Goal: Transaction & Acquisition: Purchase product/service

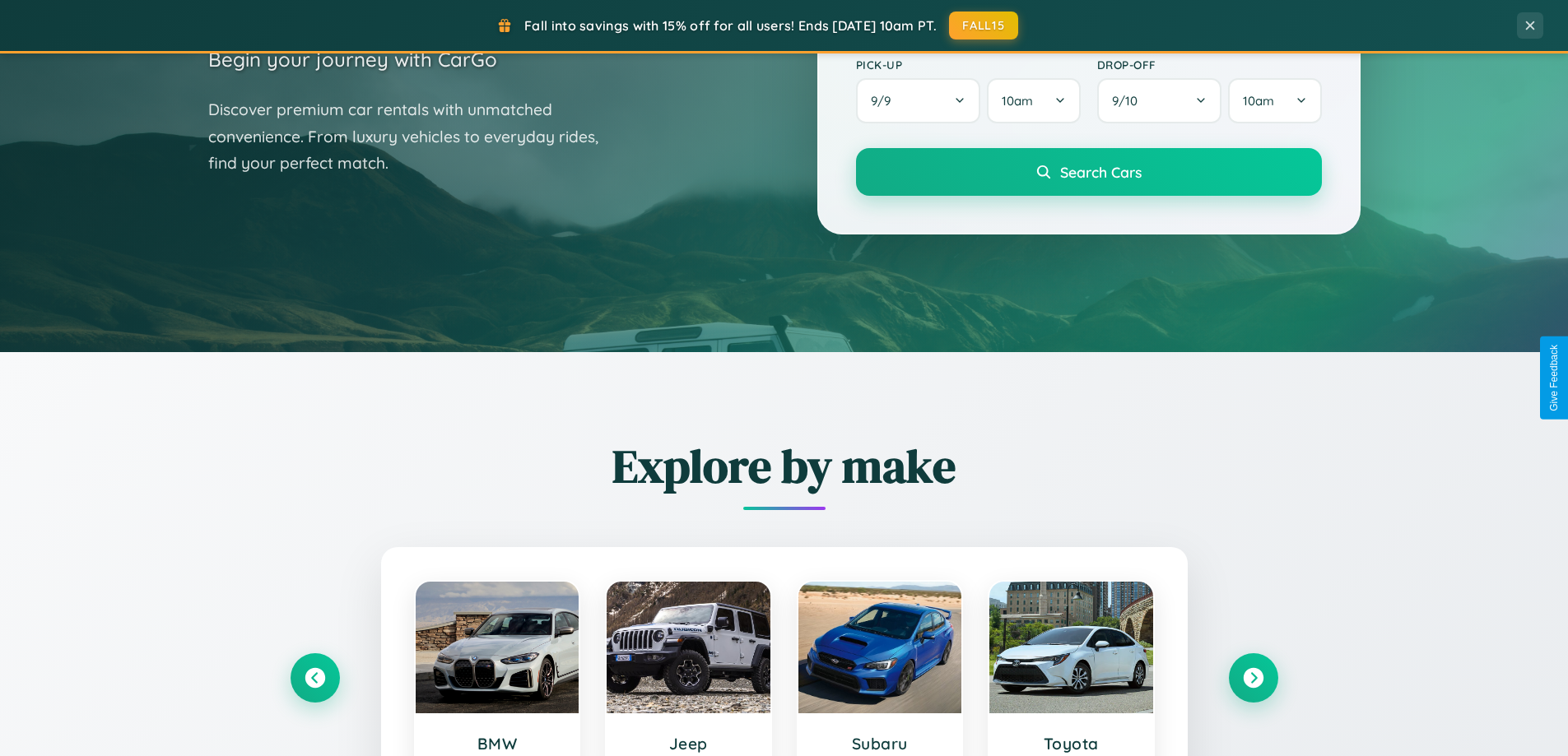
scroll to position [710, 0]
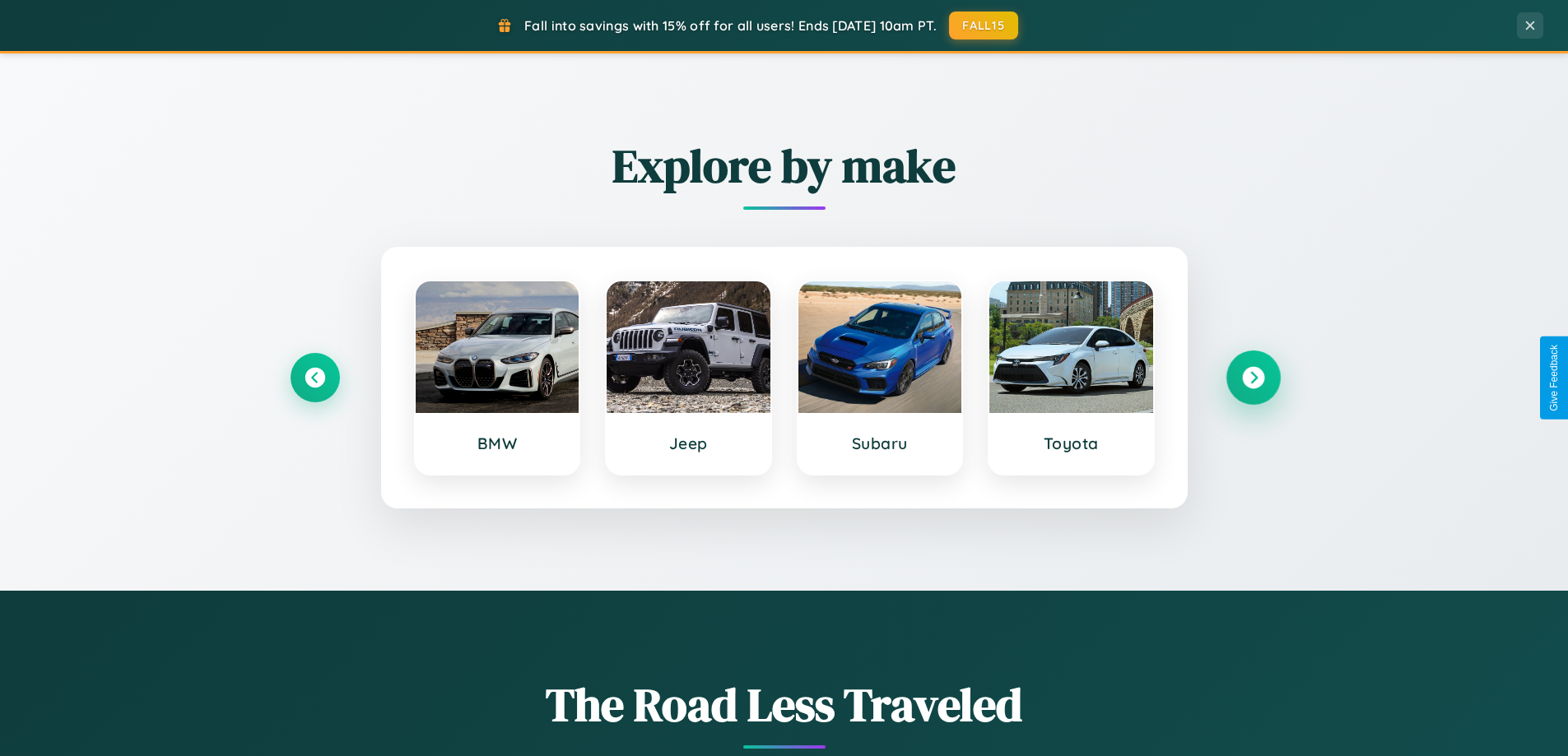
click at [1252, 378] on icon at bounding box center [1252, 378] width 22 height 22
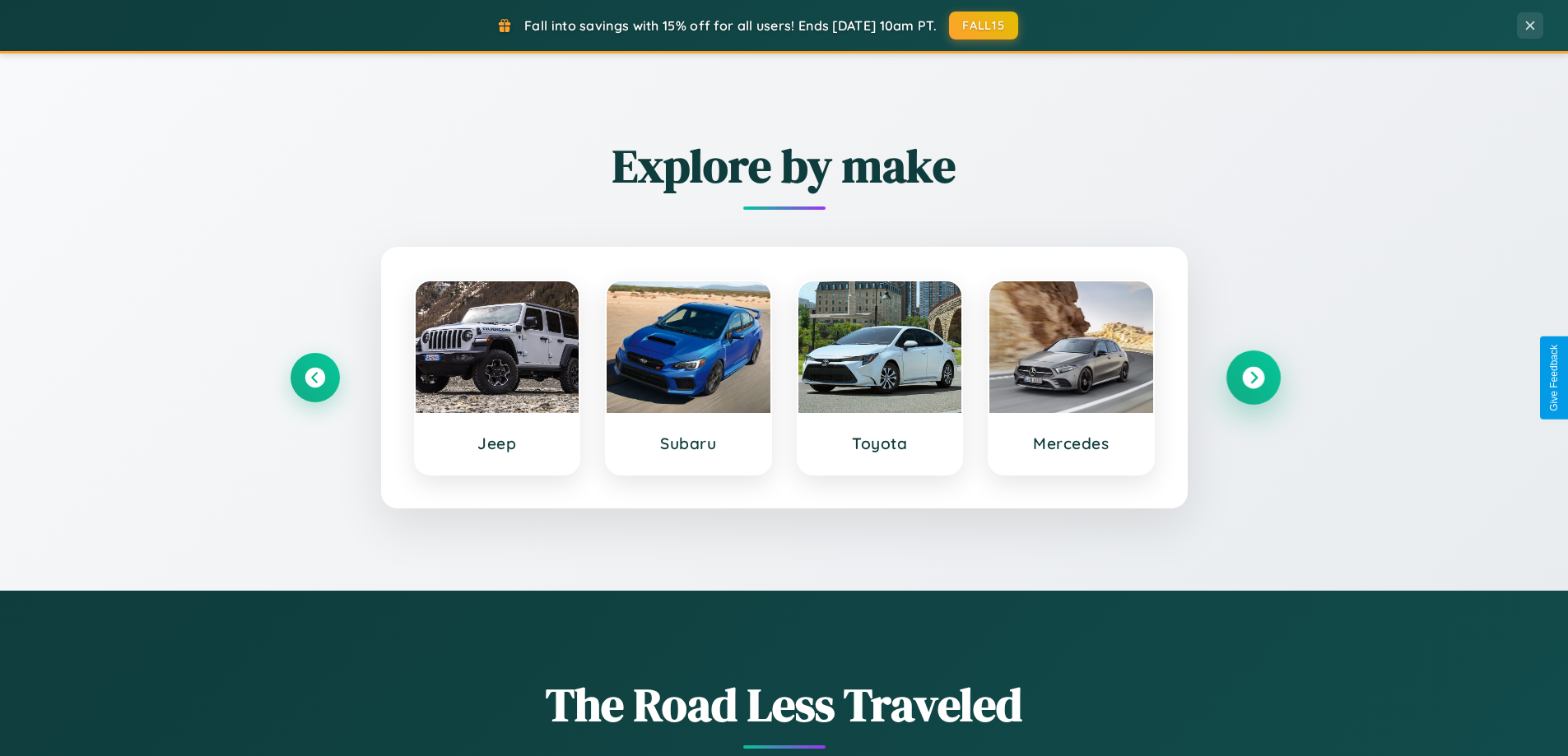
click at [1252, 378] on icon at bounding box center [1252, 378] width 22 height 22
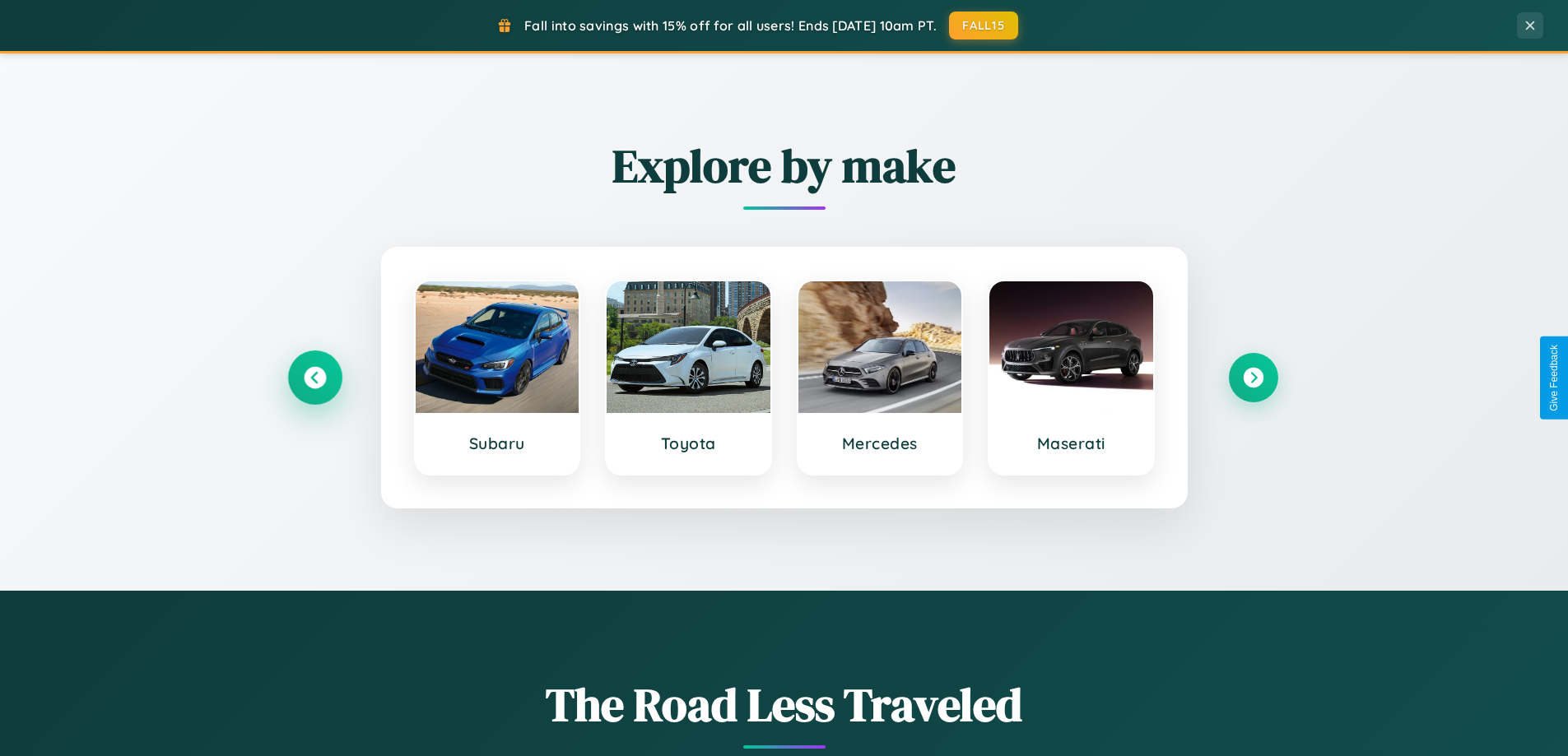
click at [315, 378] on icon at bounding box center [315, 378] width 22 height 22
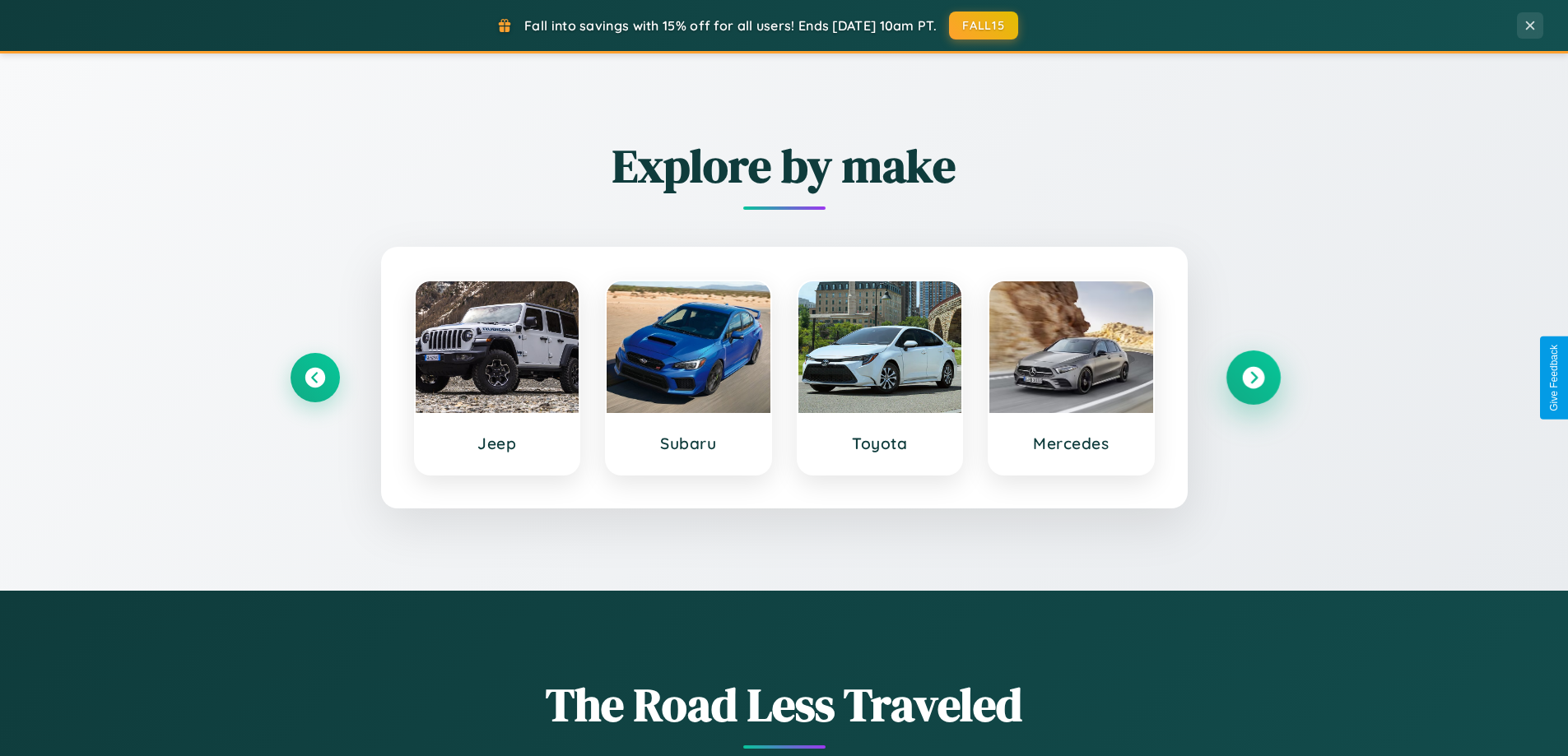
click at [1252, 378] on icon at bounding box center [1252, 378] width 22 height 22
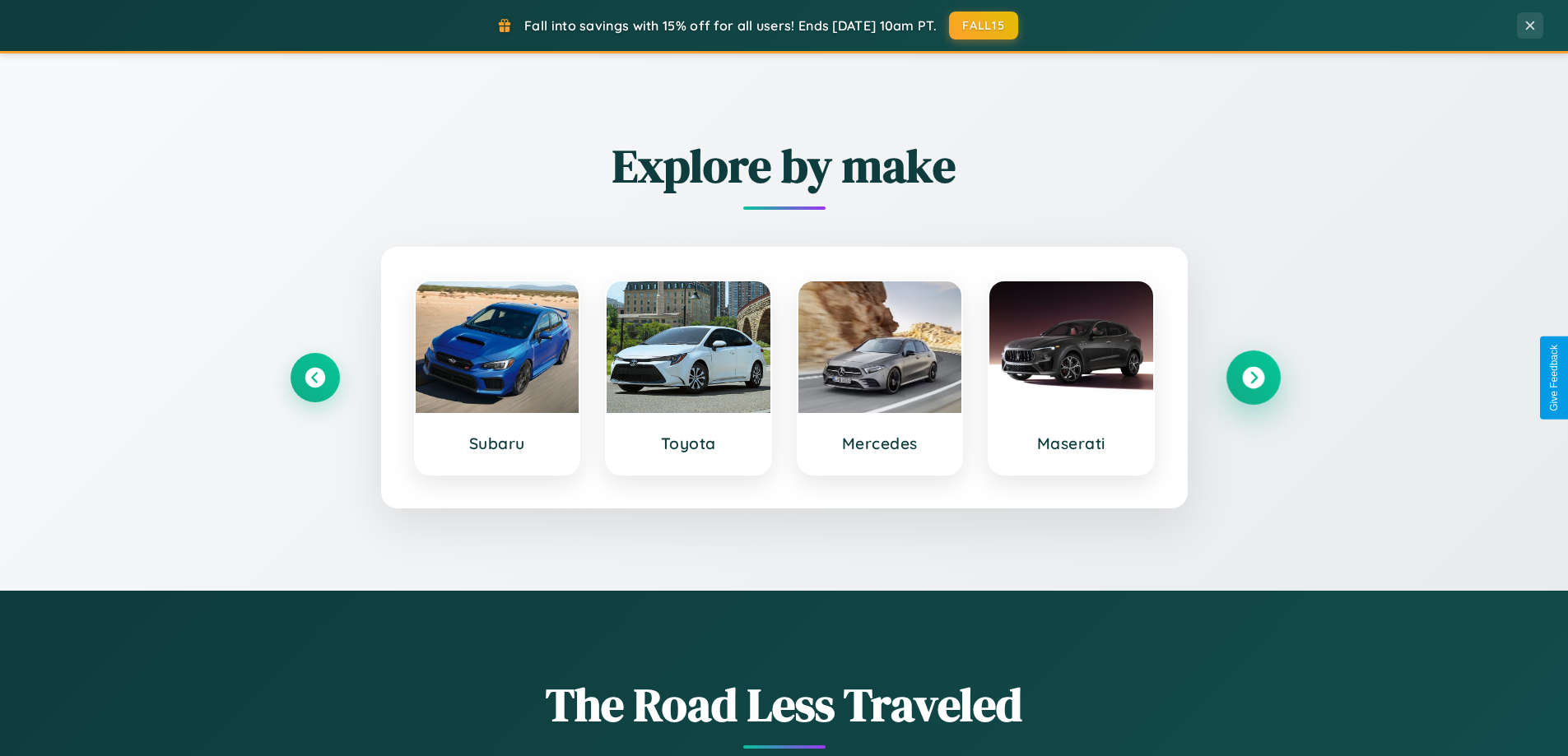
click at [1252, 378] on icon at bounding box center [1252, 378] width 22 height 22
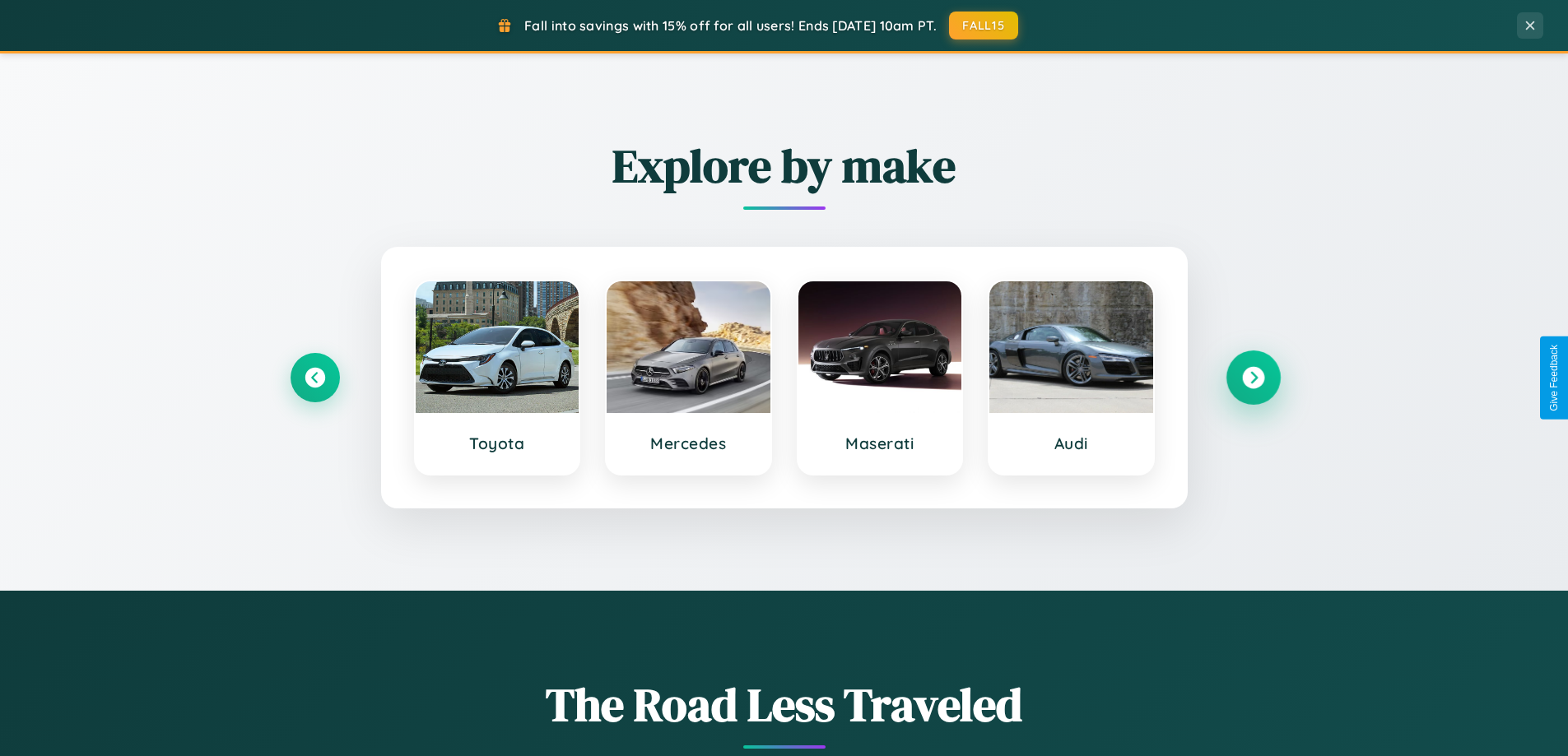
scroll to position [1449, 0]
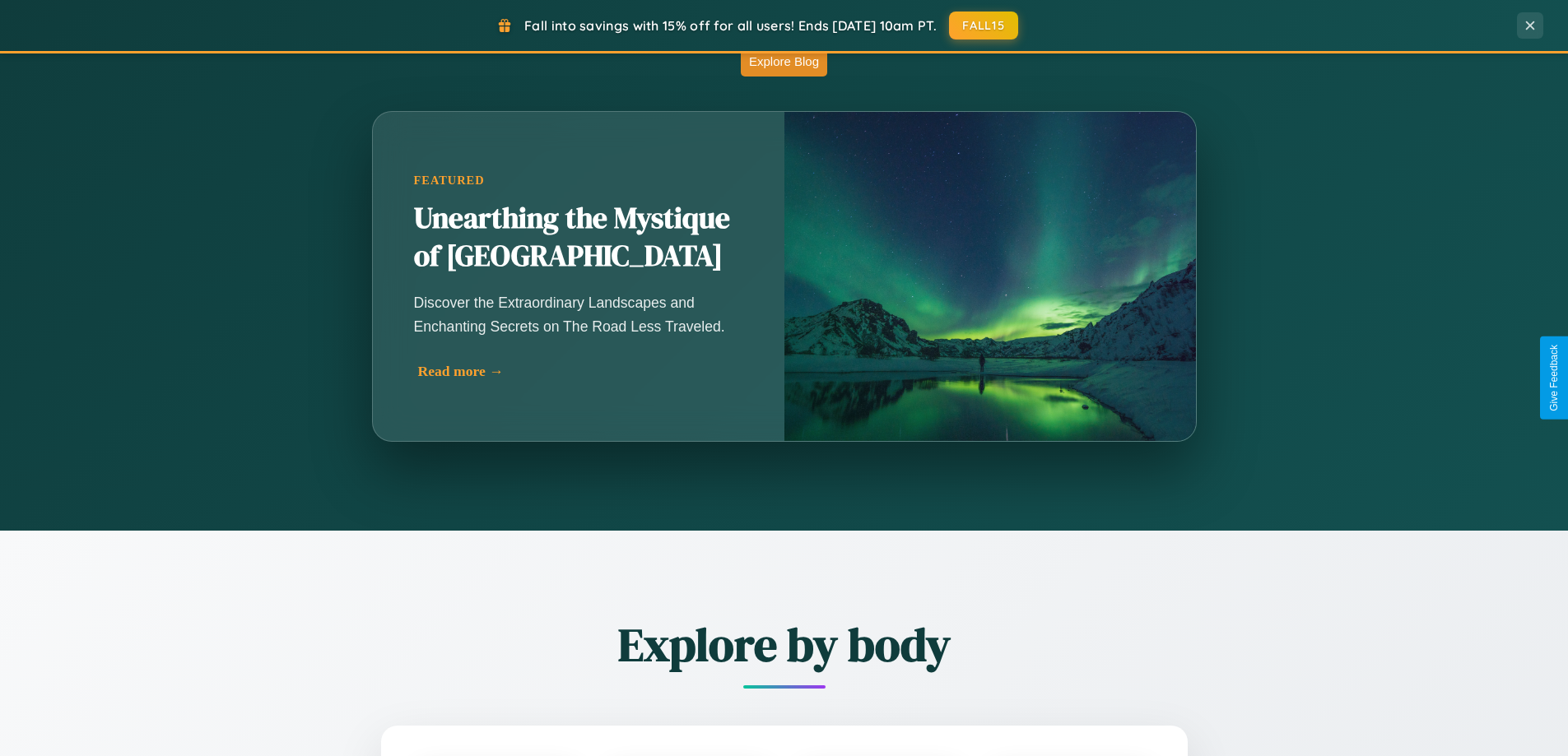
click at [580, 374] on div "Read more →" at bounding box center [582, 371] width 330 height 17
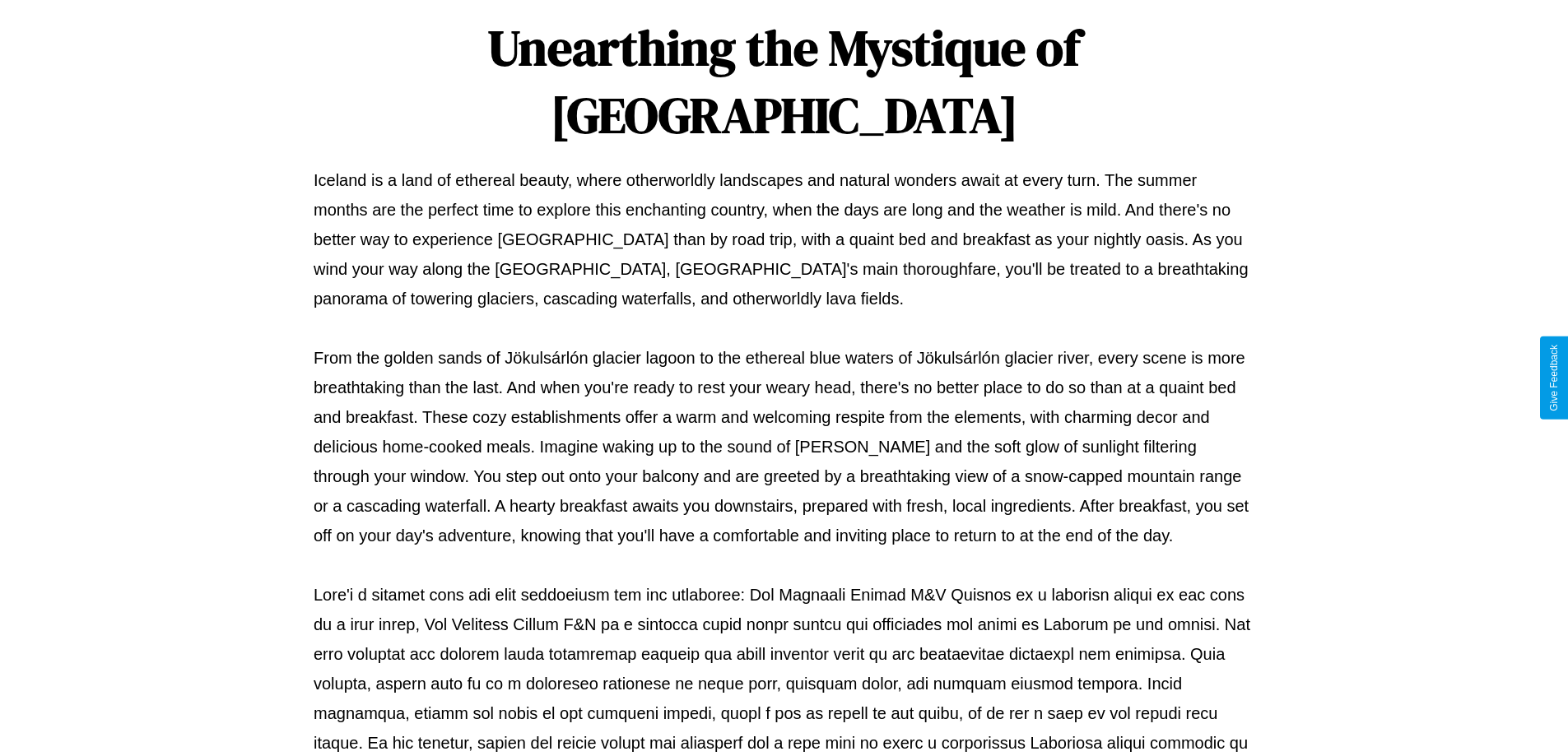
scroll to position [532, 0]
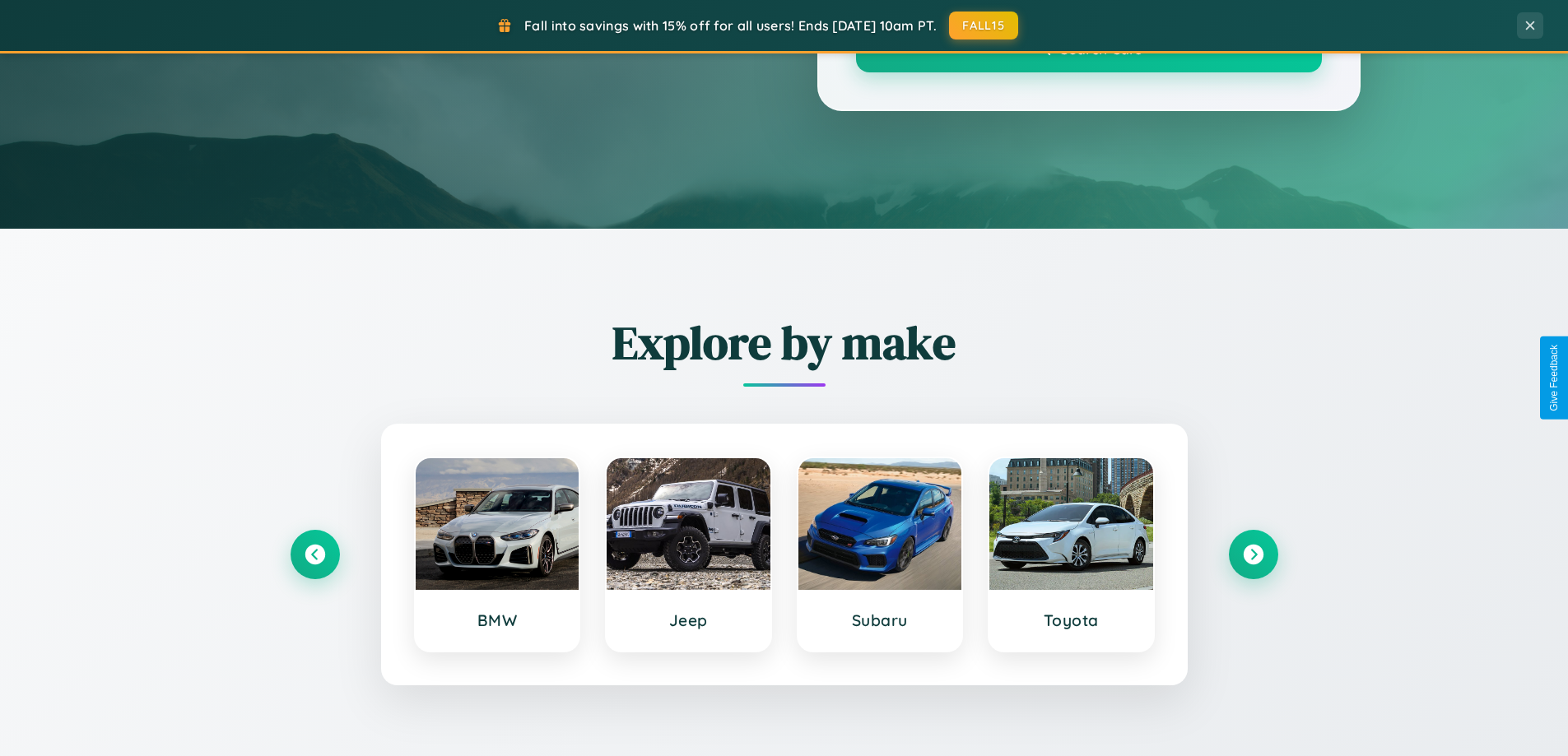
scroll to position [1449, 0]
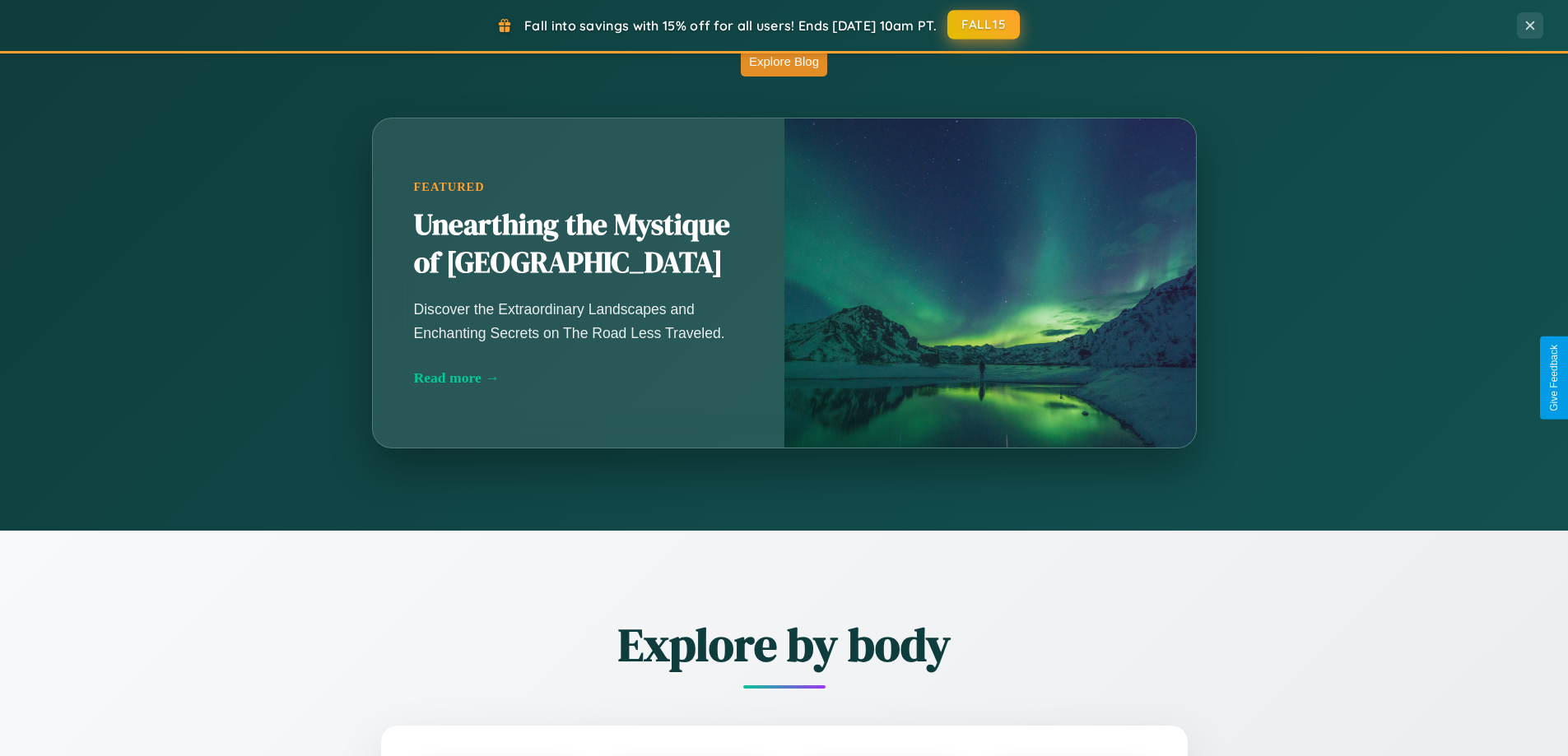
click at [984, 24] on button "FALL15" at bounding box center [983, 24] width 73 height 30
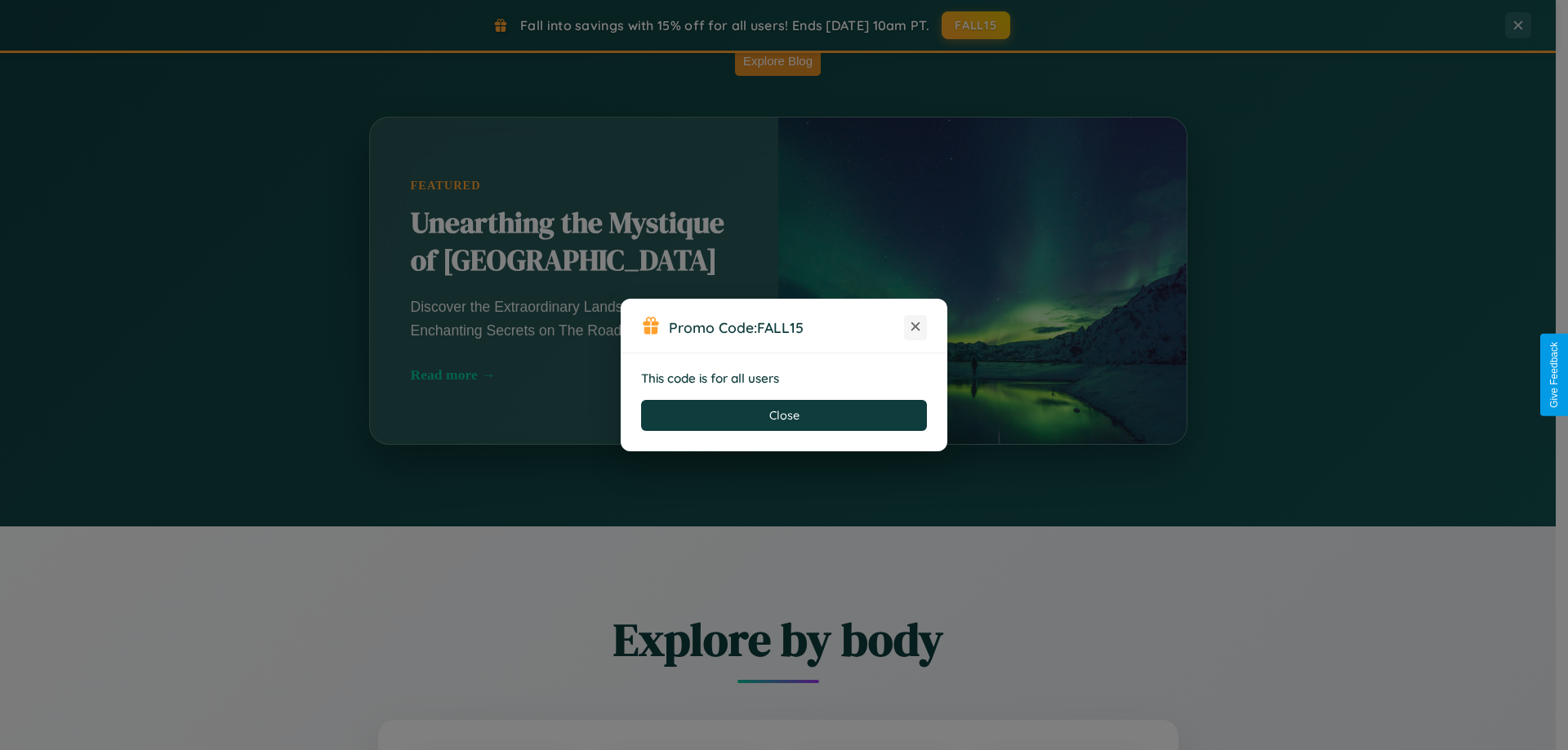
click at [916, 328] on icon at bounding box center [915, 326] width 16 height 16
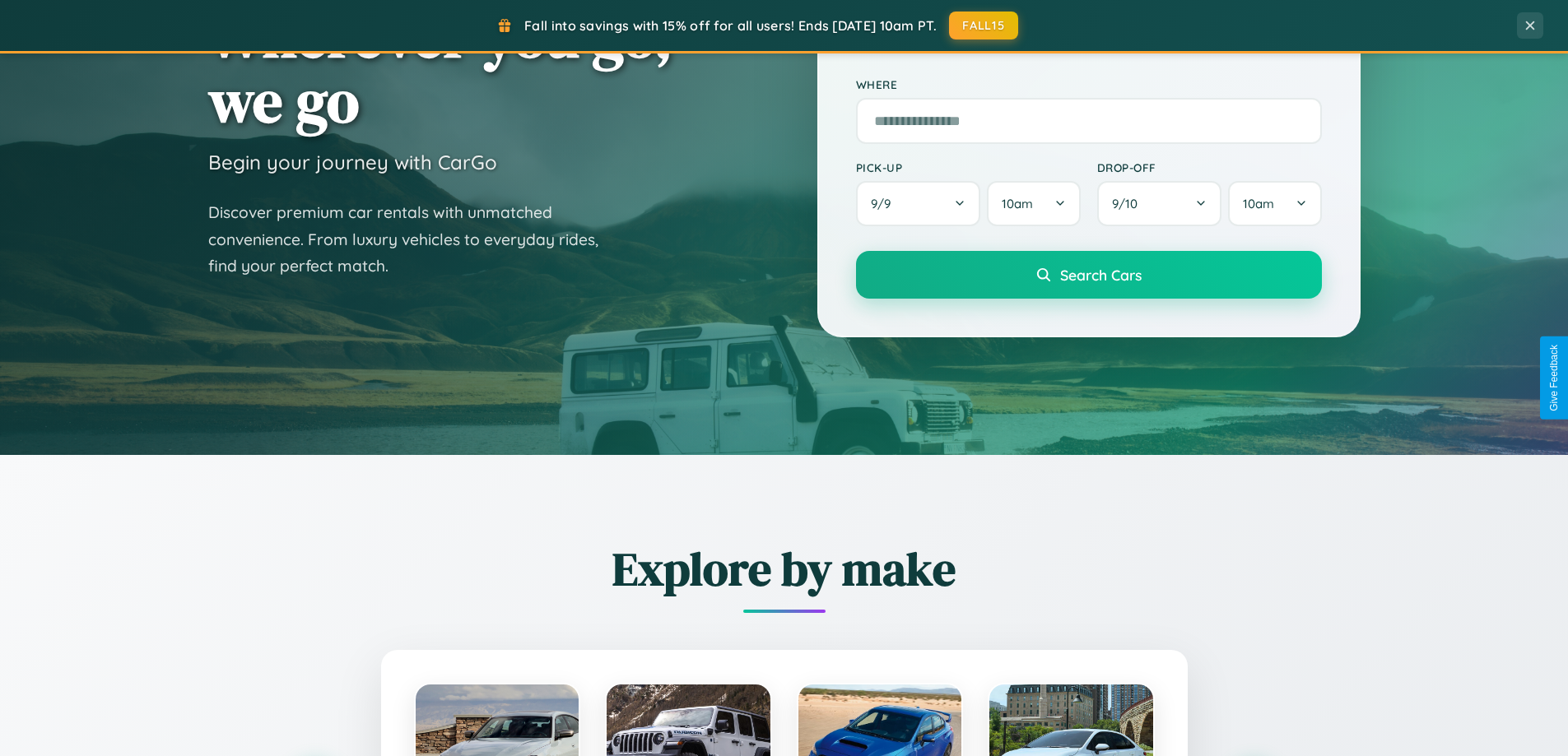
scroll to position [49, 0]
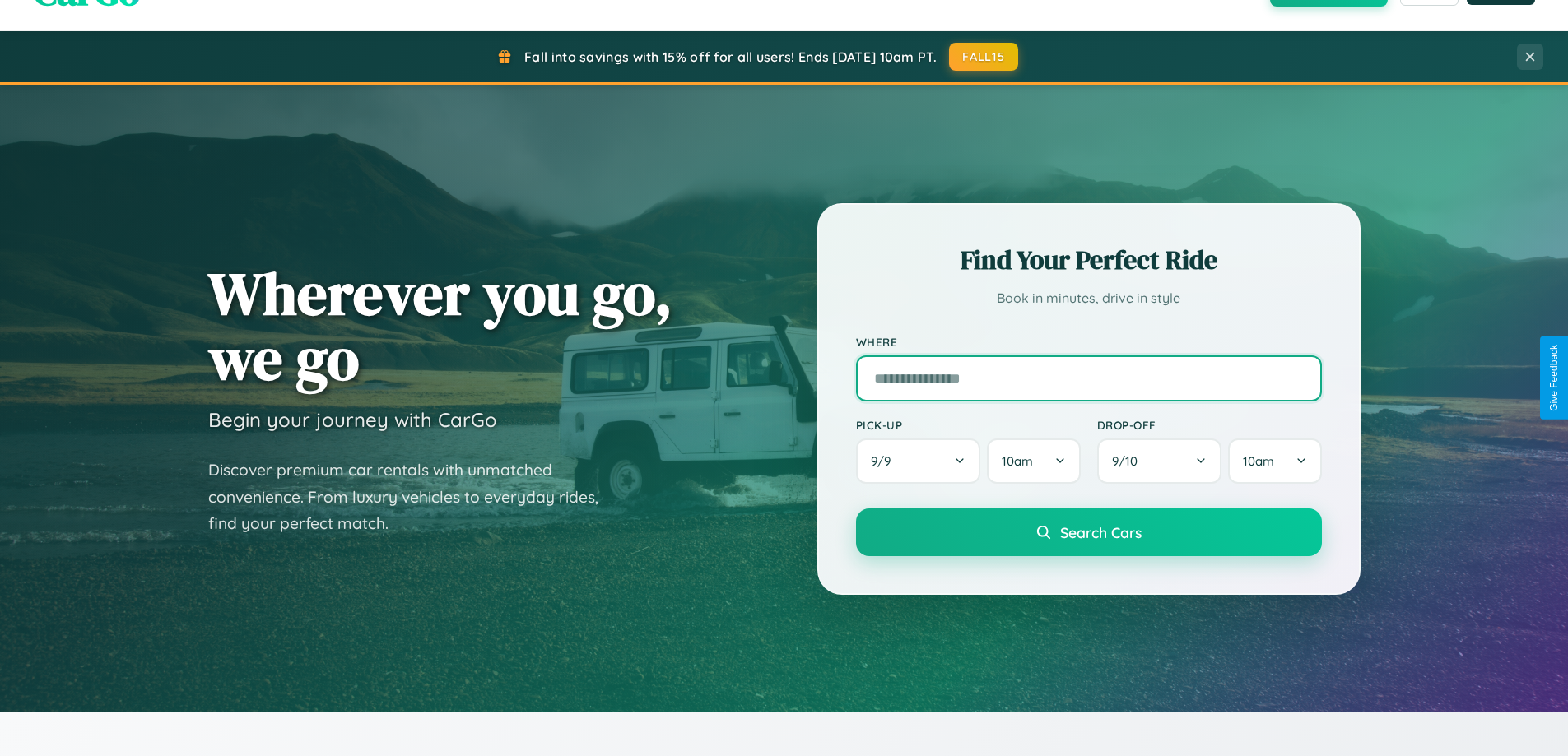
click at [1088, 378] on input "text" at bounding box center [1088, 378] width 466 height 46
type input "**********"
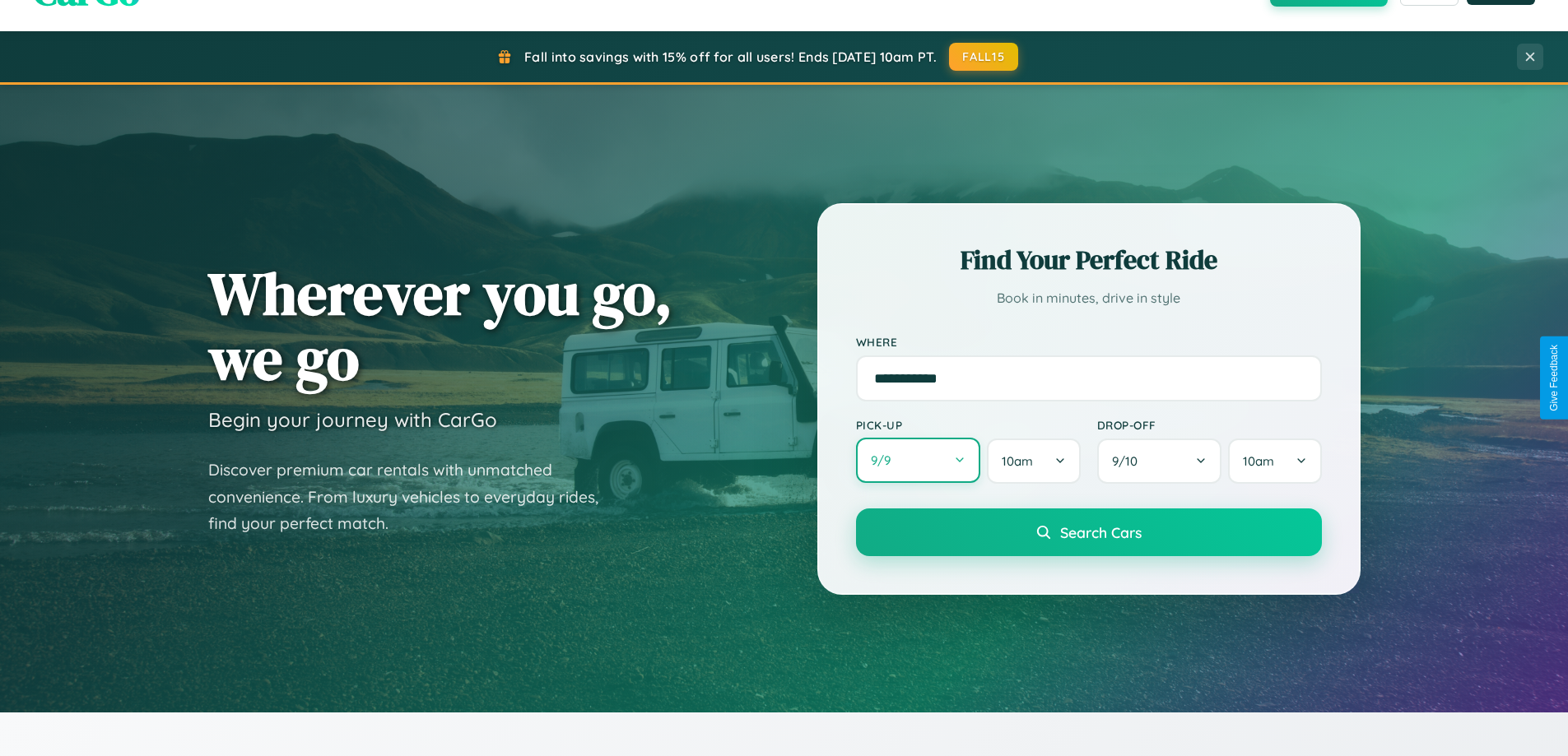
click at [918, 461] on button "9 / 9" at bounding box center [918, 461] width 125 height 45
select select "*"
select select "****"
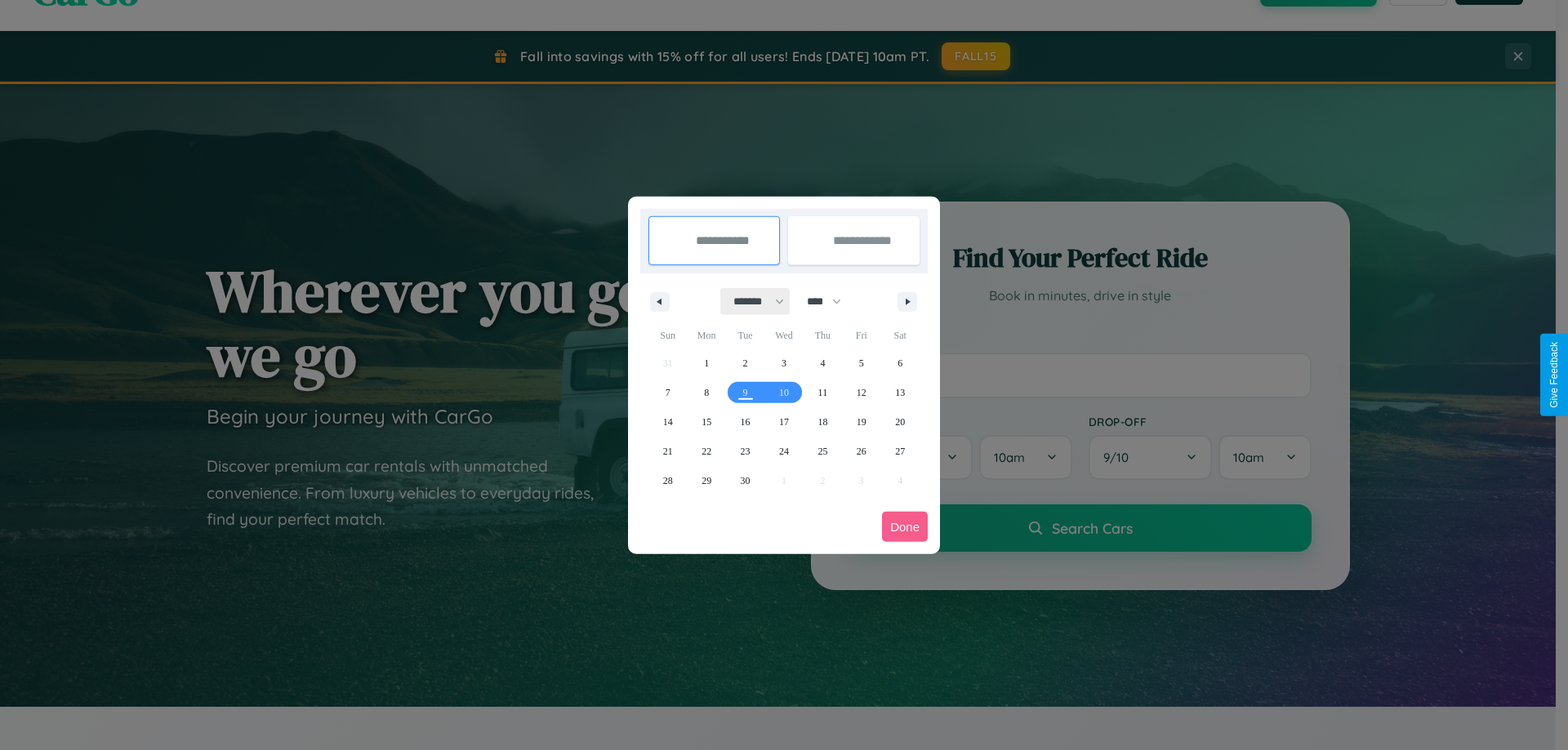
drag, startPoint x: 751, startPoint y: 302, endPoint x: 784, endPoint y: 328, distance: 42.0
click at [751, 302] on select "******* ******** ***** ***** *** **** **** ****** ********* ******* ******** **…" at bounding box center [756, 301] width 69 height 27
select select "**"
click at [822, 362] on span "4" at bounding box center [823, 363] width 5 height 29
type input "**********"
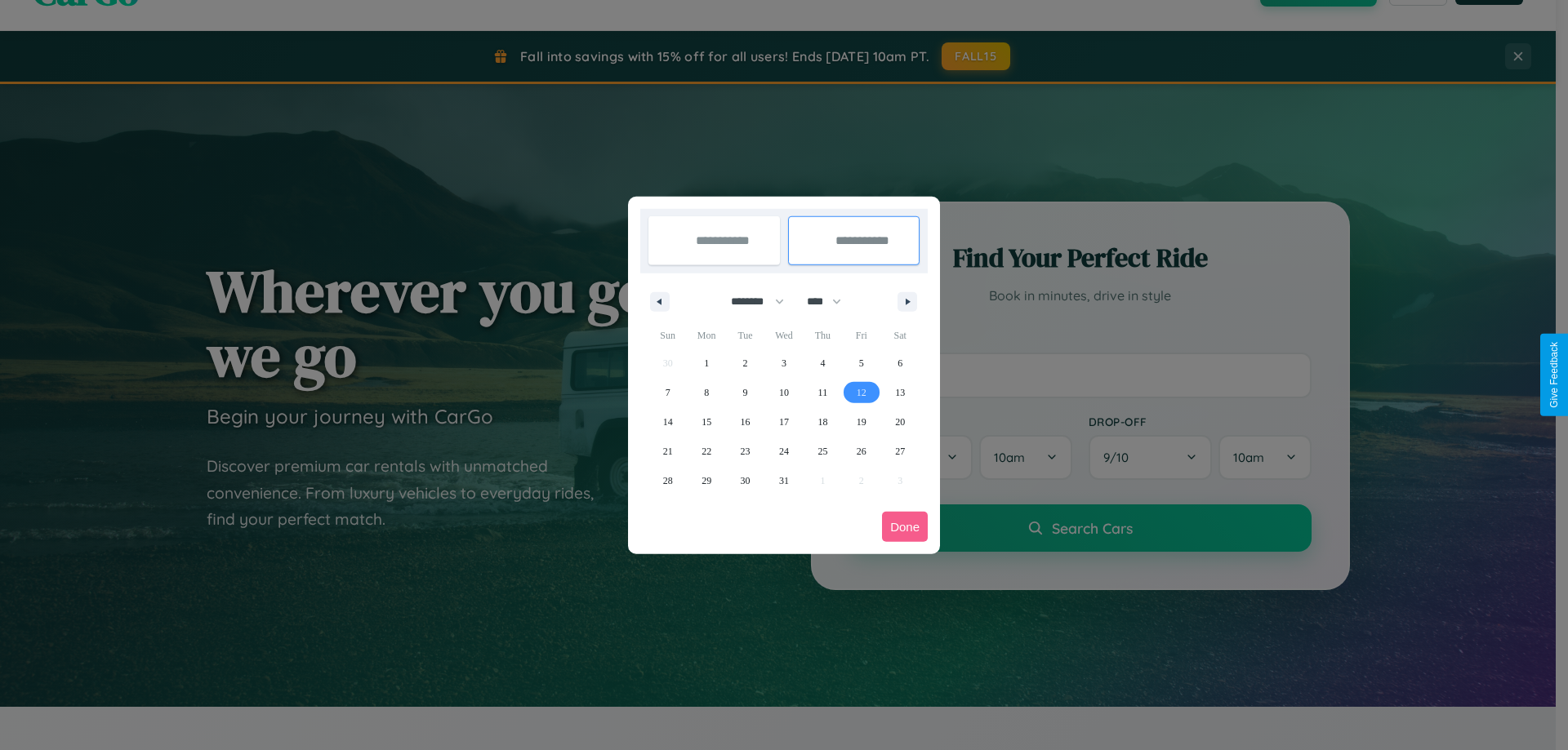
click at [861, 392] on span "12" at bounding box center [861, 393] width 10 height 29
type input "**********"
click at [905, 526] on button "Done" at bounding box center [905, 526] width 46 height 30
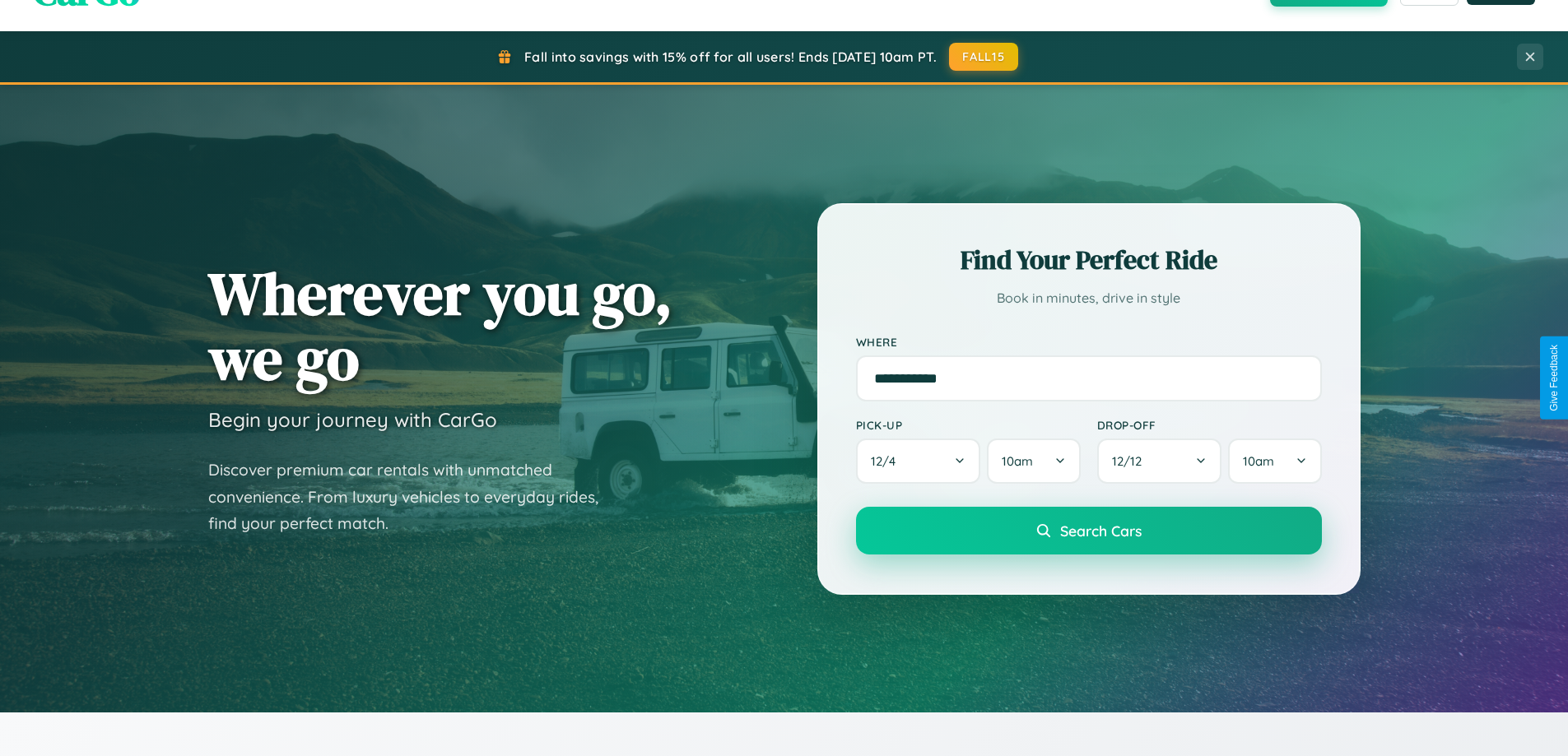
click at [1088, 531] on span "Search Cars" at bounding box center [1100, 531] width 81 height 18
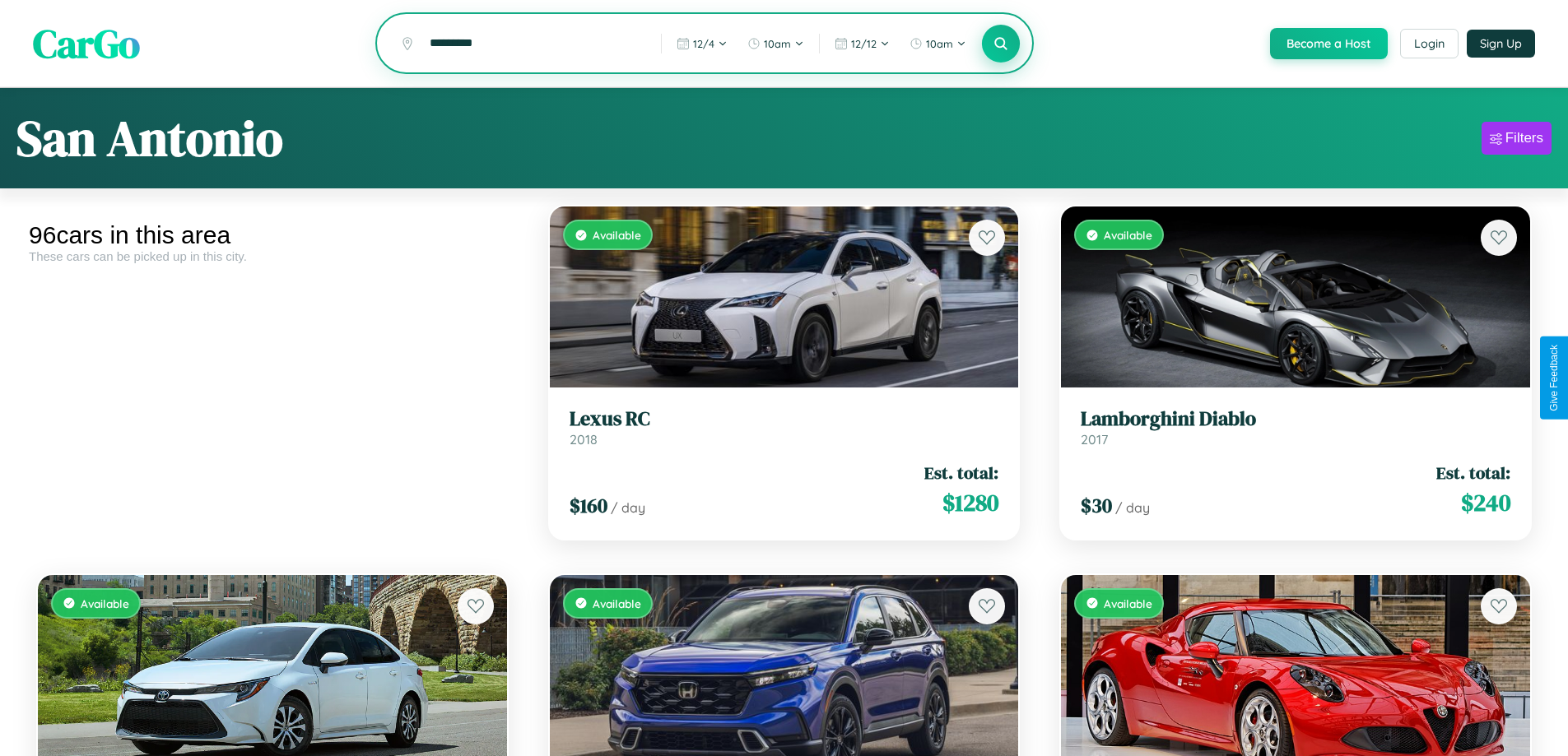
click at [1000, 45] on icon at bounding box center [1002, 43] width 16 height 16
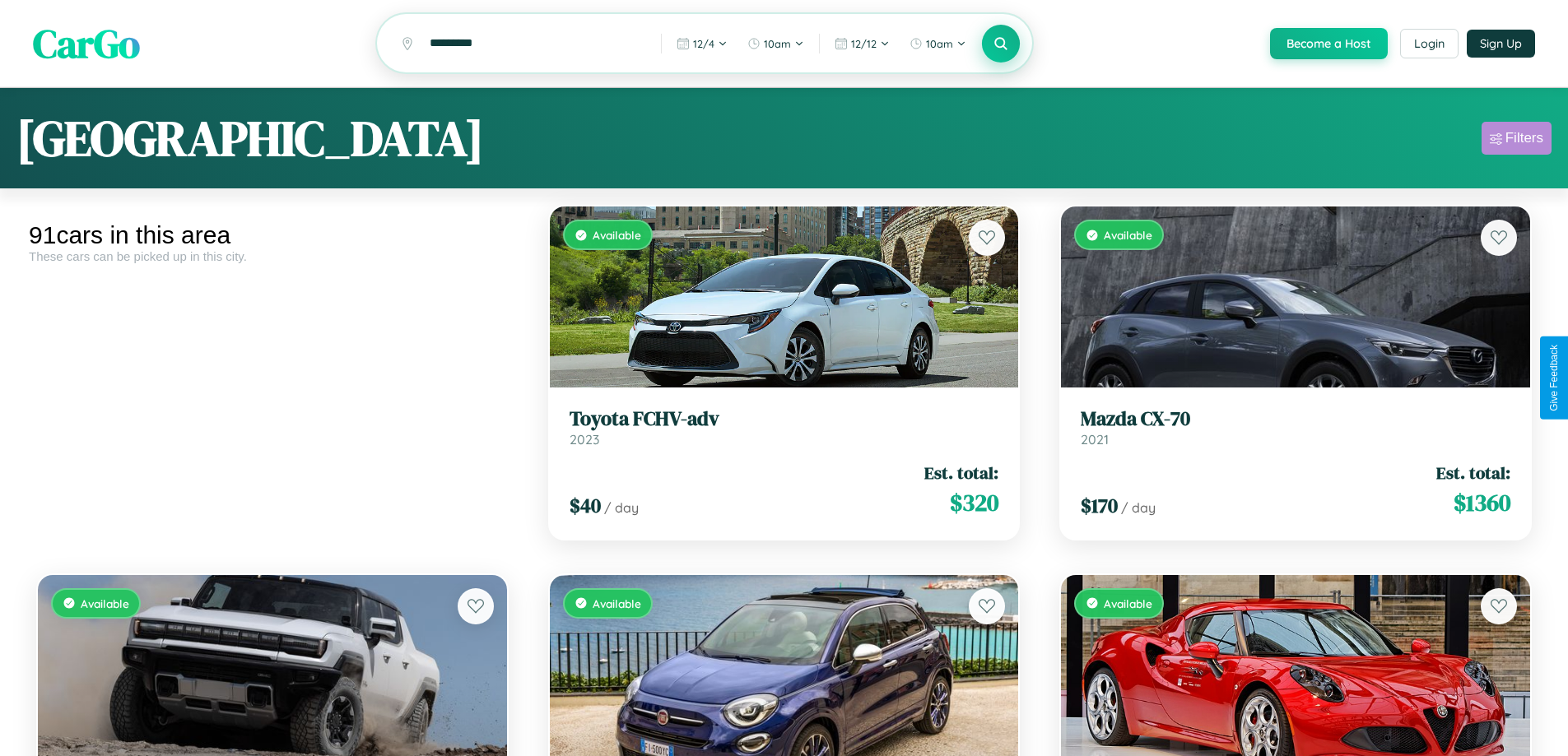
click at [1516, 141] on div "Filters" at bounding box center [1523, 138] width 38 height 17
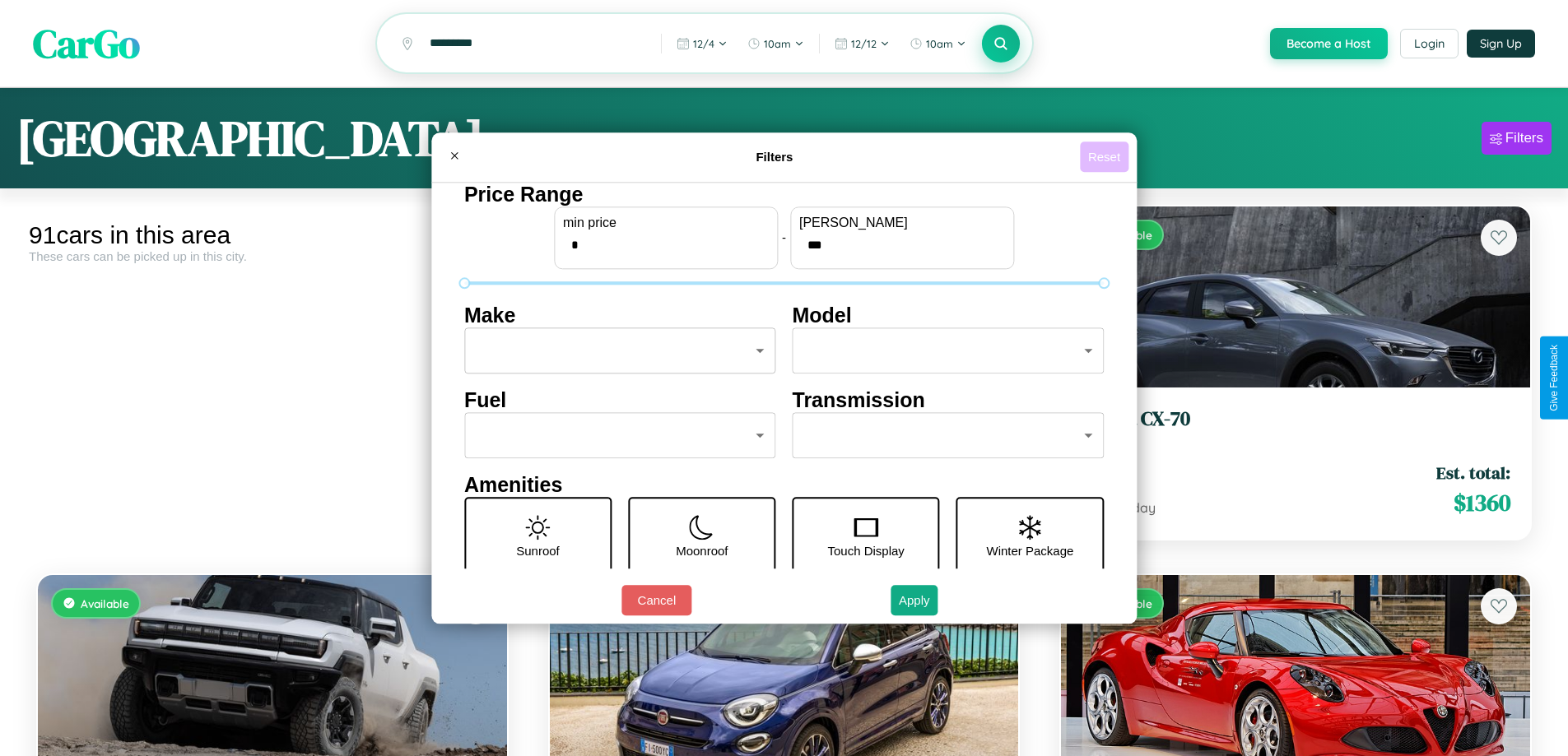
click at [1107, 156] on button "Reset" at bounding box center [1105, 156] width 49 height 31
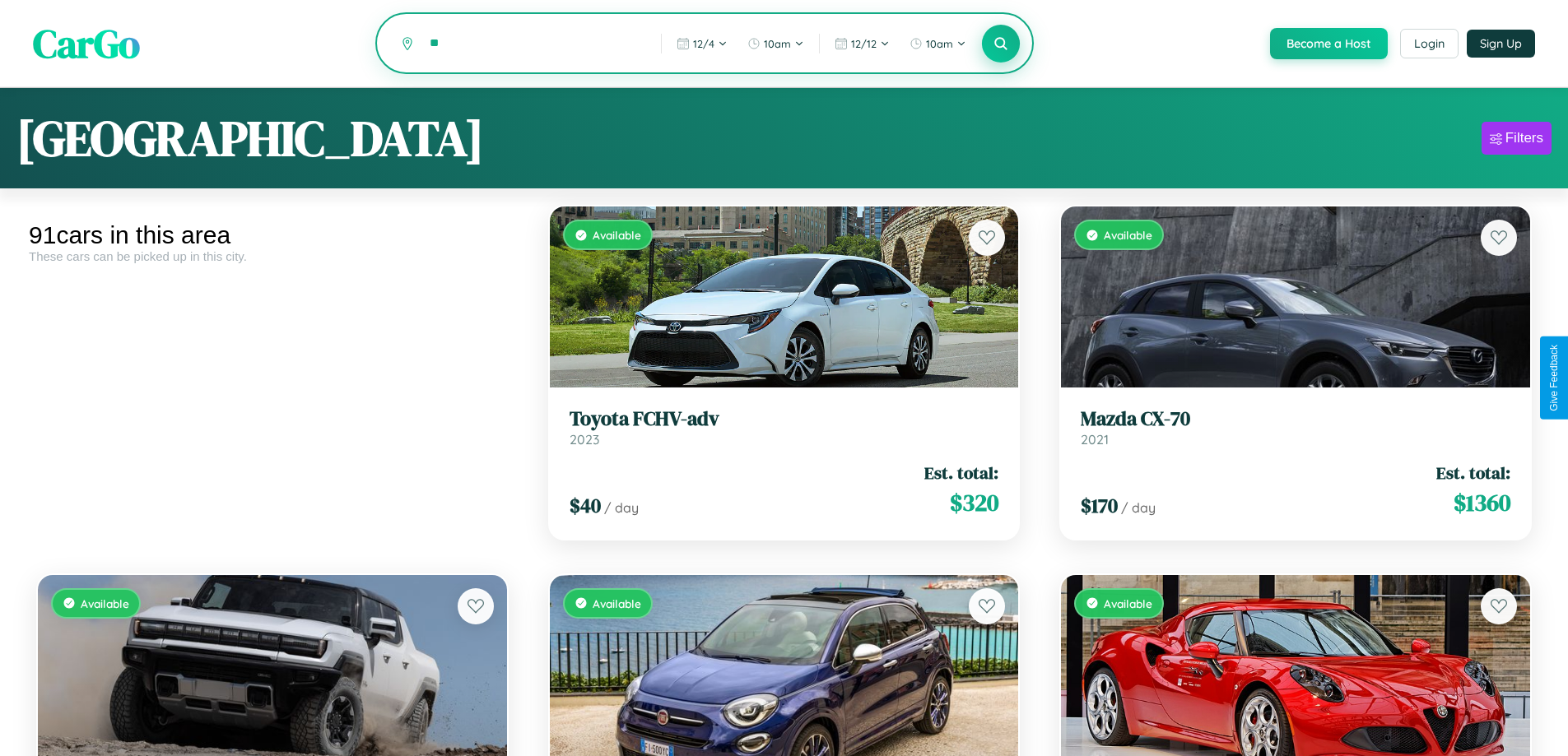
type input "*"
type input "*****"
click at [1000, 45] on icon at bounding box center [1002, 43] width 16 height 16
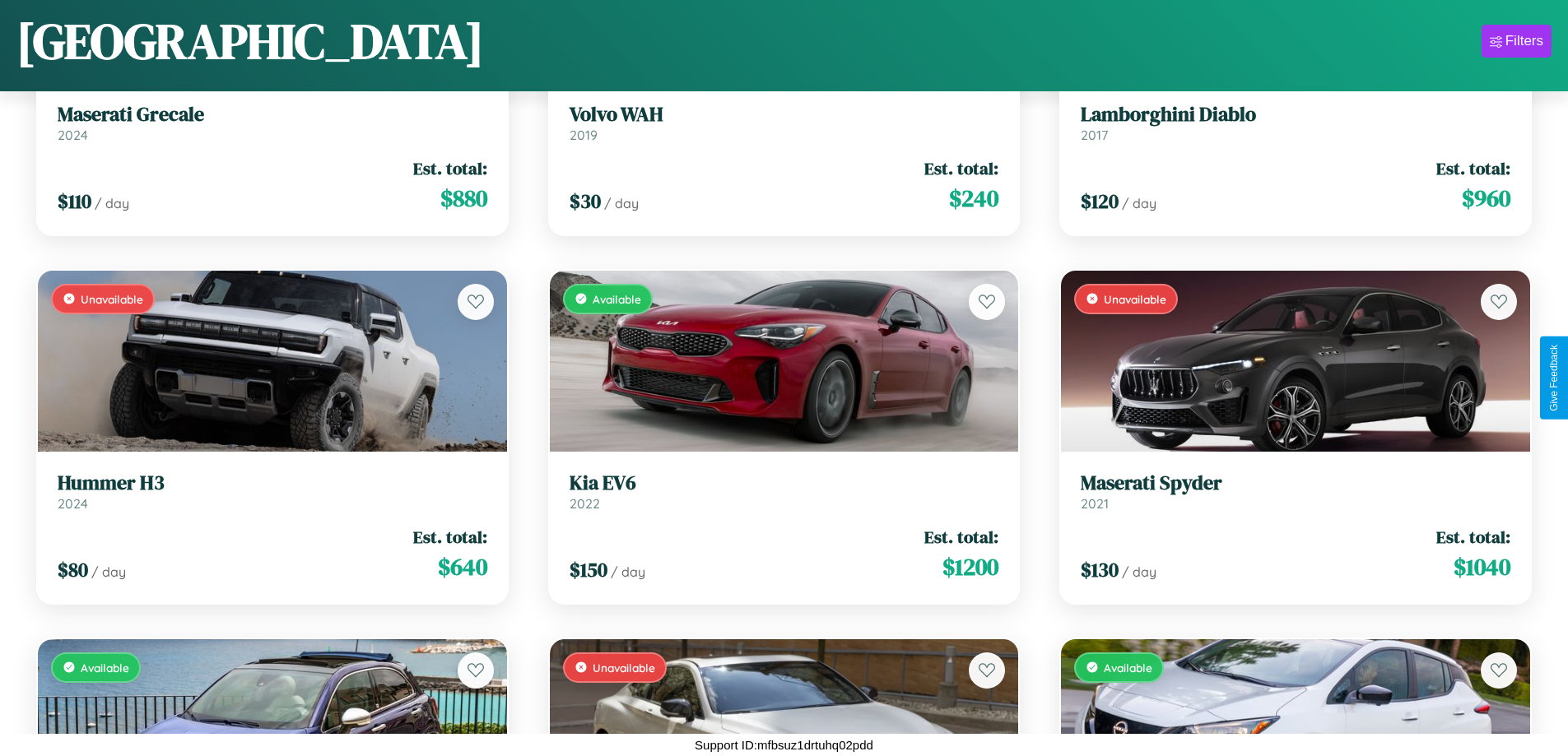
scroll to position [5391, 0]
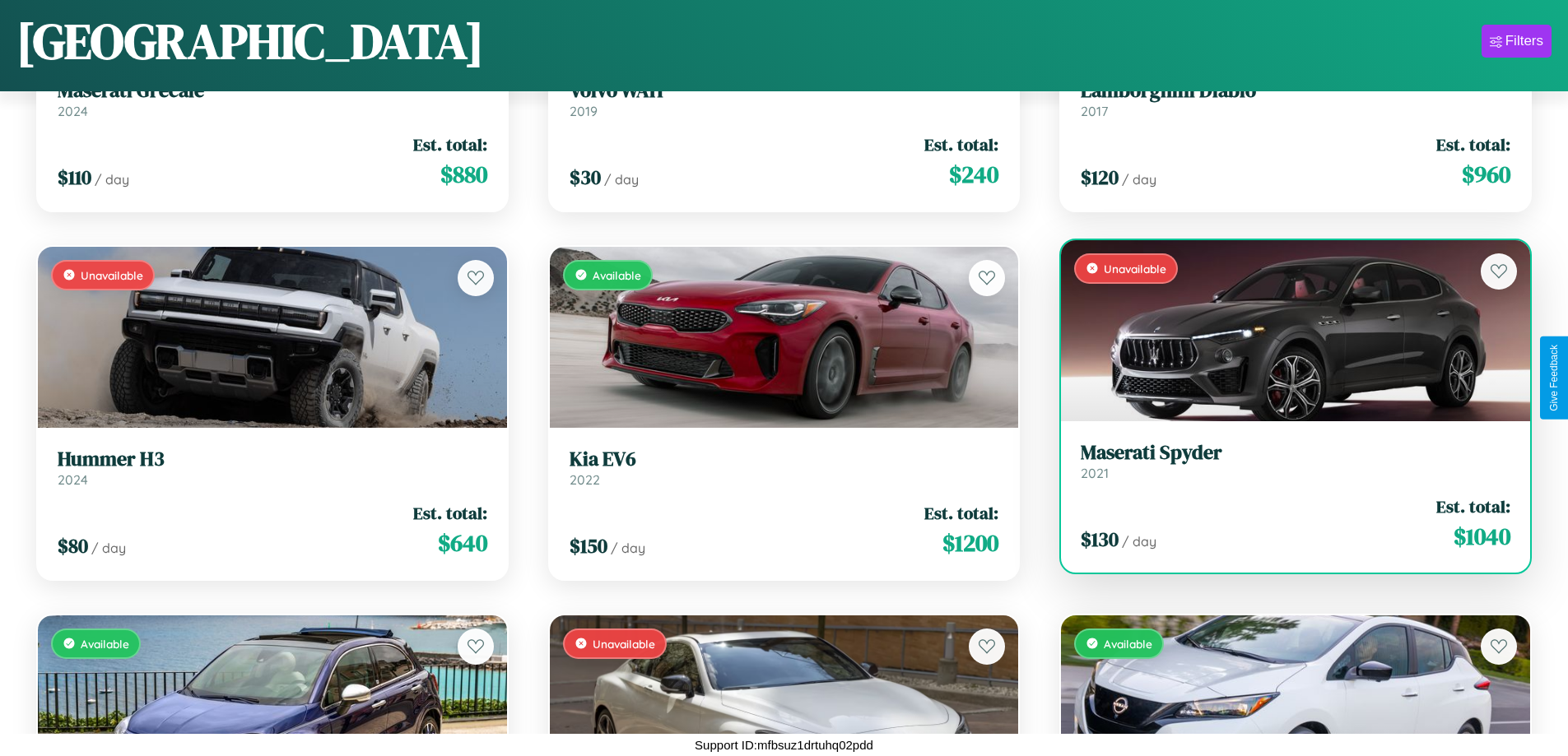
click at [1285, 461] on h3 "Maserati Spyder" at bounding box center [1296, 453] width 430 height 24
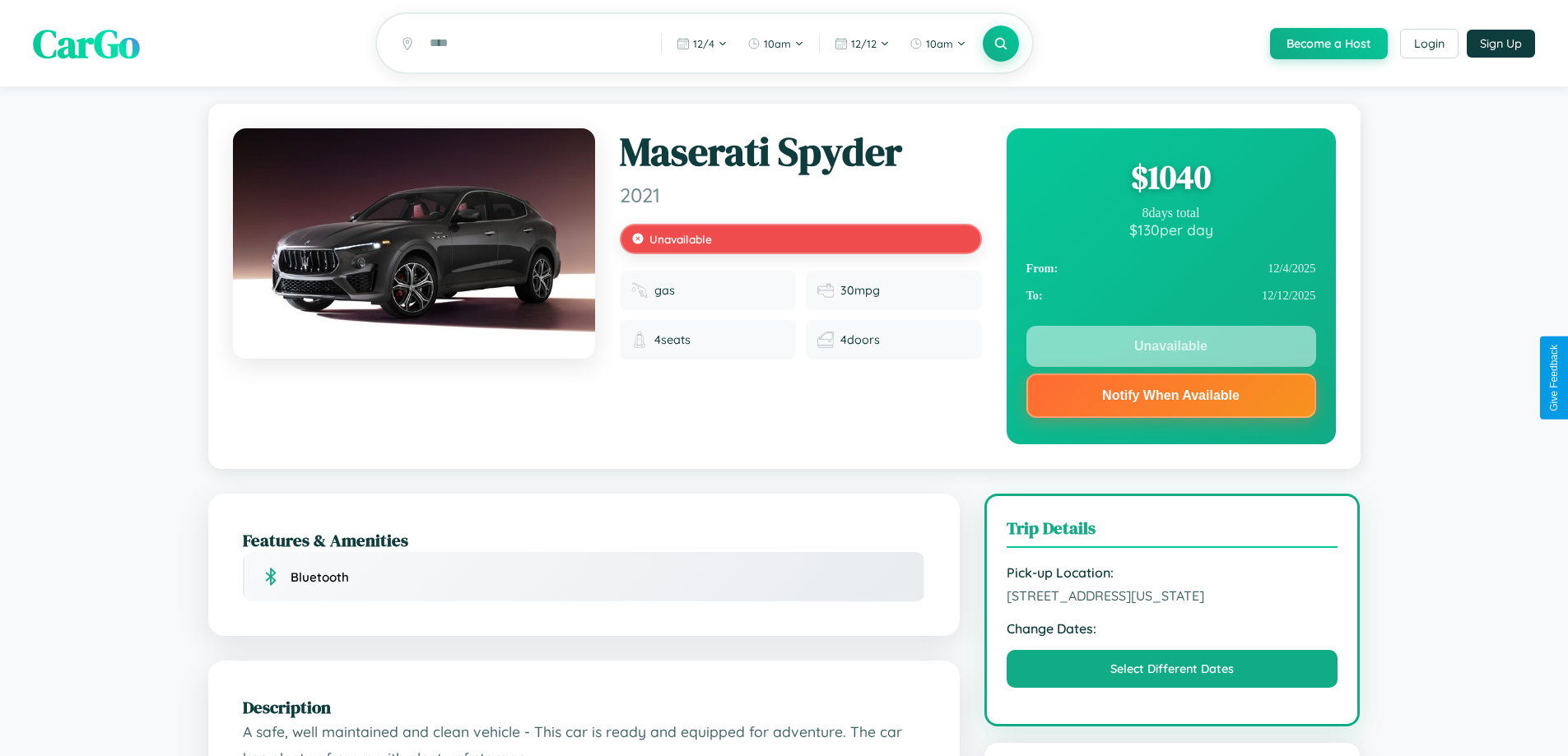
click at [1170, 179] on div "$ 1040" at bounding box center [1170, 177] width 289 height 45
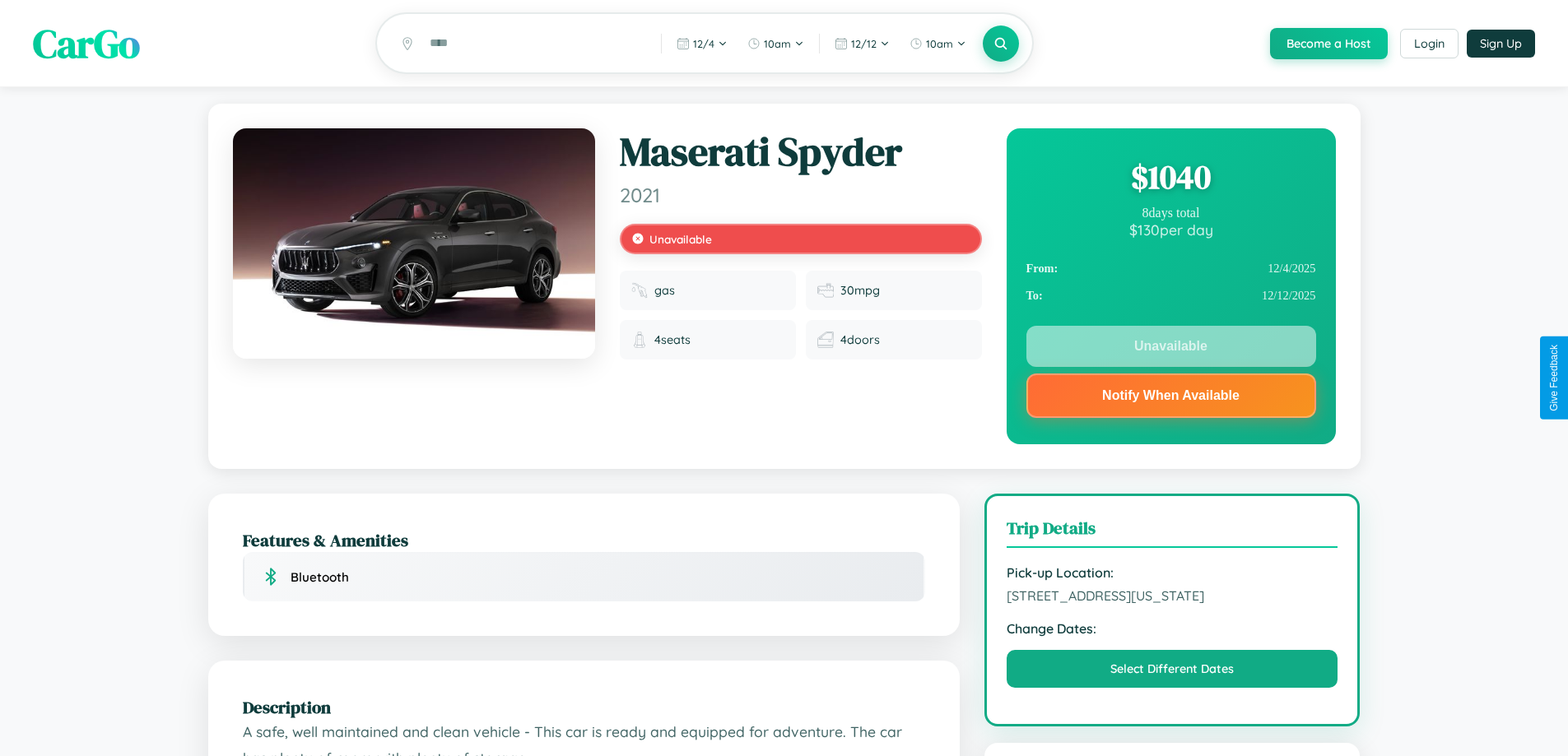
click at [1170, 179] on div "$ 1040" at bounding box center [1170, 177] width 289 height 45
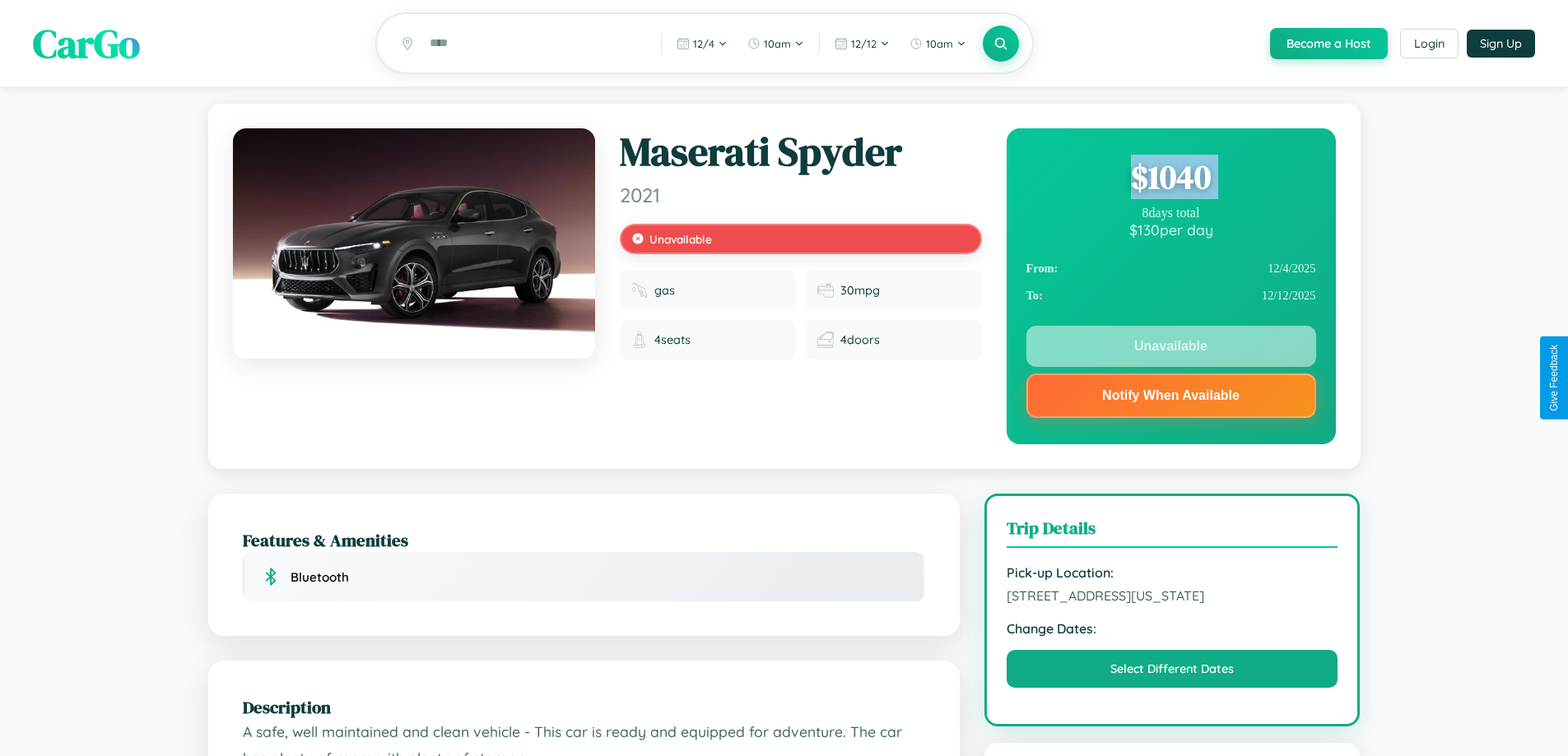
click at [1170, 179] on div "$ 1040" at bounding box center [1170, 177] width 289 height 45
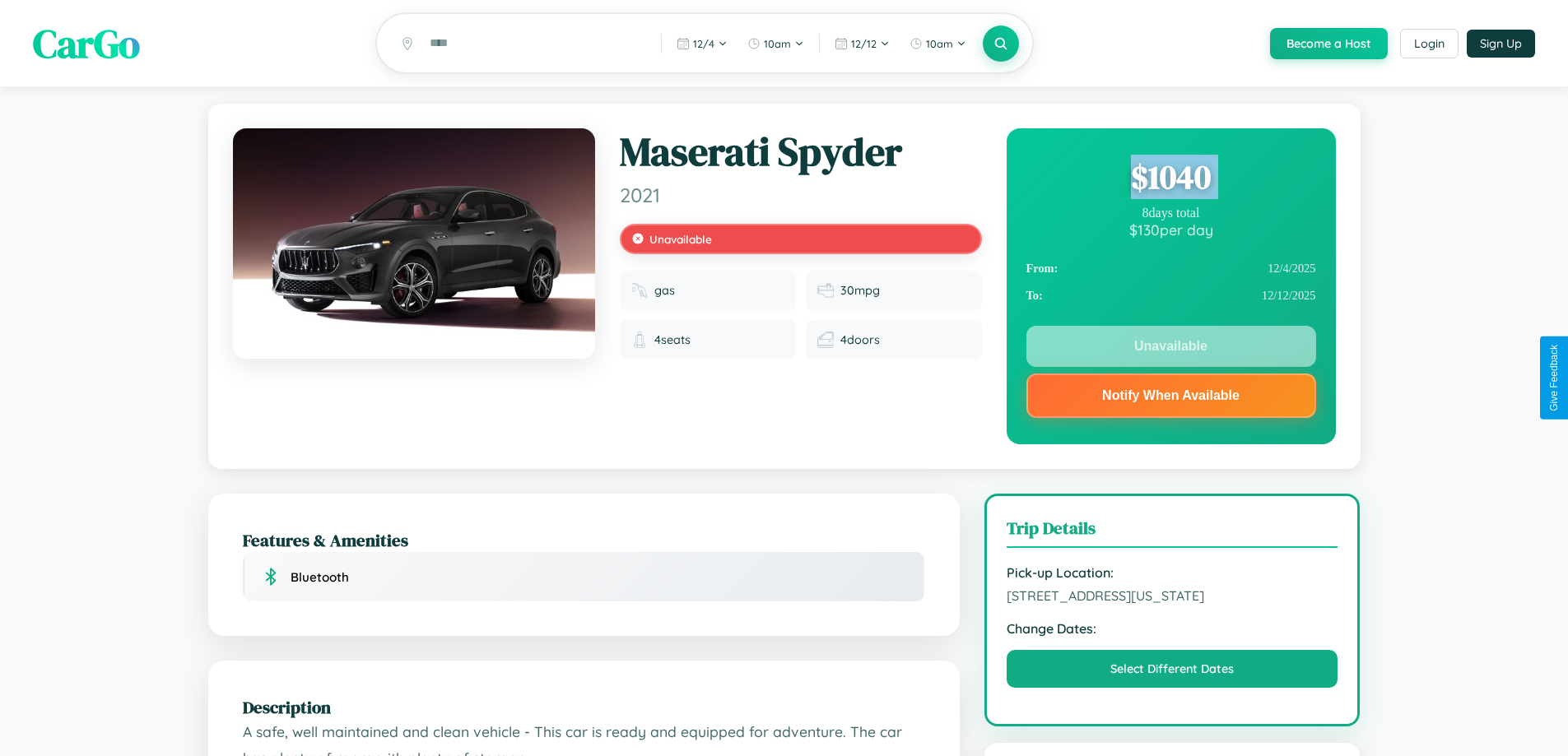
click at [1170, 179] on div "$ 1040" at bounding box center [1170, 177] width 289 height 45
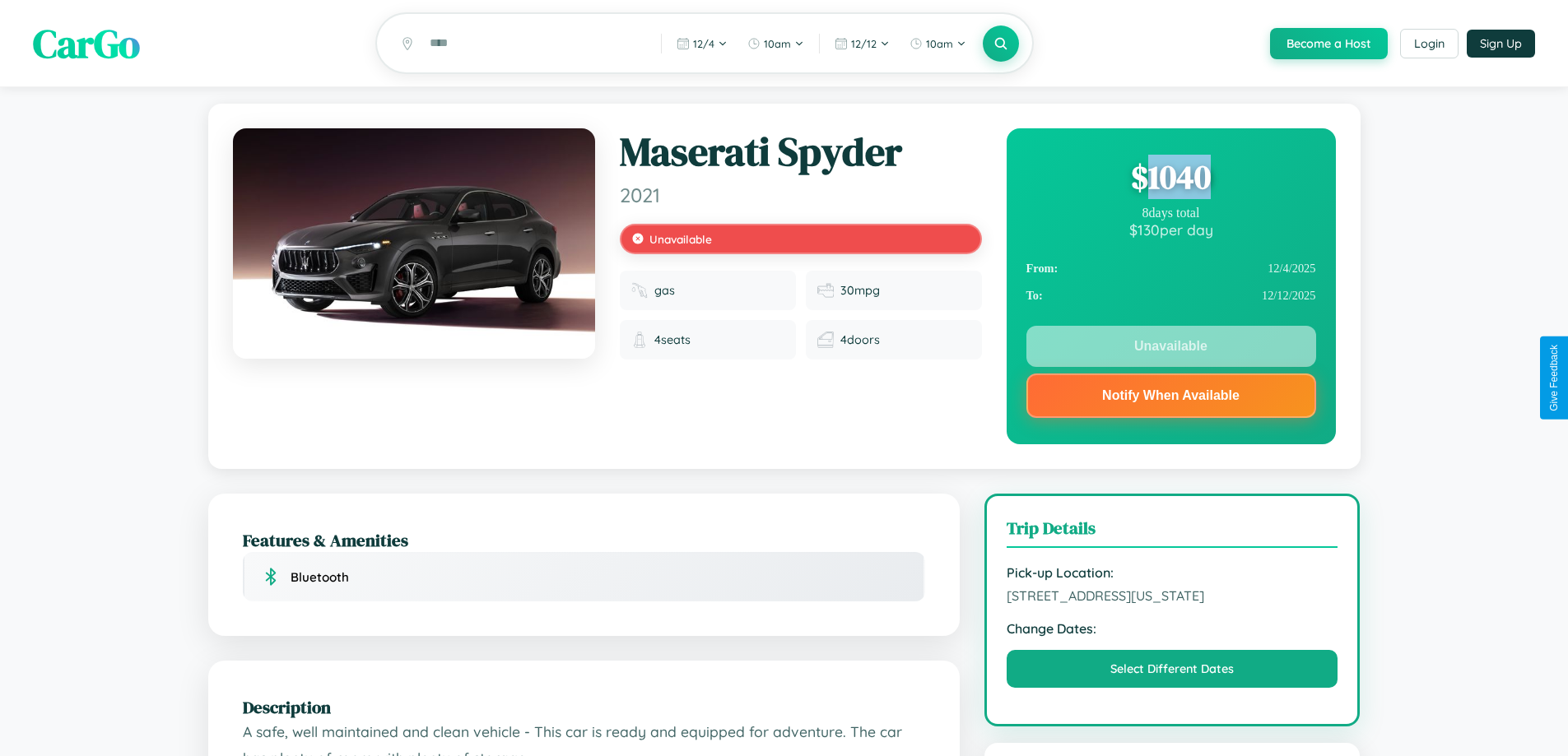
click at [1170, 179] on div "$ 1040" at bounding box center [1170, 177] width 289 height 45
